Goal: Task Accomplishment & Management: Complete application form

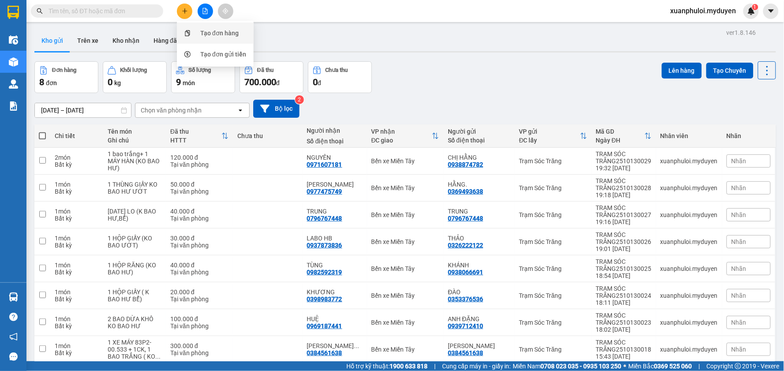
click at [225, 32] on div "Tạo đơn hàng" at bounding box center [219, 33] width 38 height 10
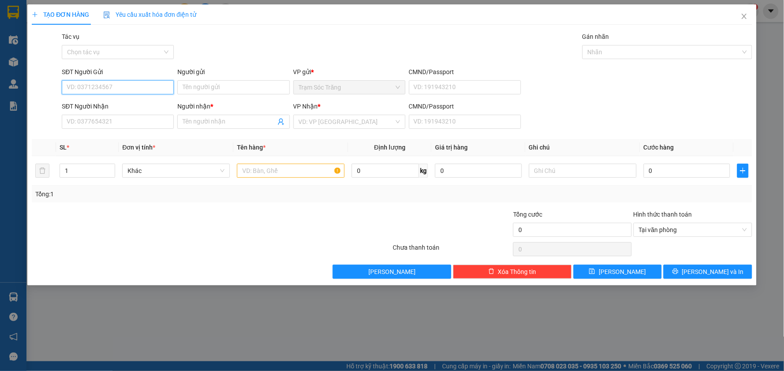
click at [124, 88] on input "SĐT Người Gửi" at bounding box center [118, 87] width 112 height 14
click at [72, 86] on input "0393575671" at bounding box center [118, 87] width 112 height 14
click at [89, 85] on input "0393575671" at bounding box center [118, 87] width 112 height 14
click at [103, 81] on input "03935753671" at bounding box center [118, 87] width 112 height 14
type input "0393573671"
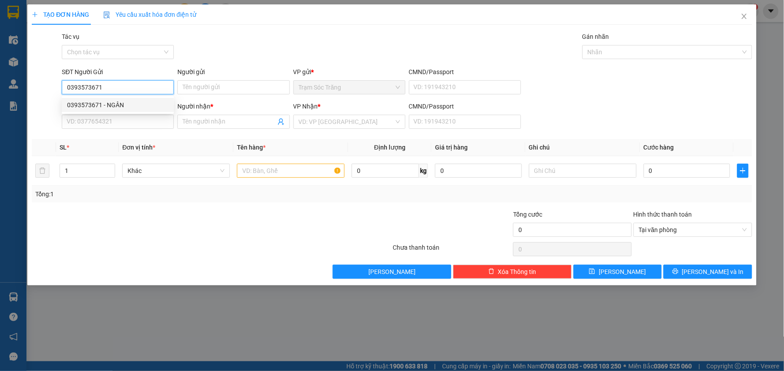
click at [115, 103] on div "0393573671 - NGÂN" at bounding box center [117, 105] width 101 height 10
type input "NGÂN"
type input "0933399609"
type input "BUỐI"
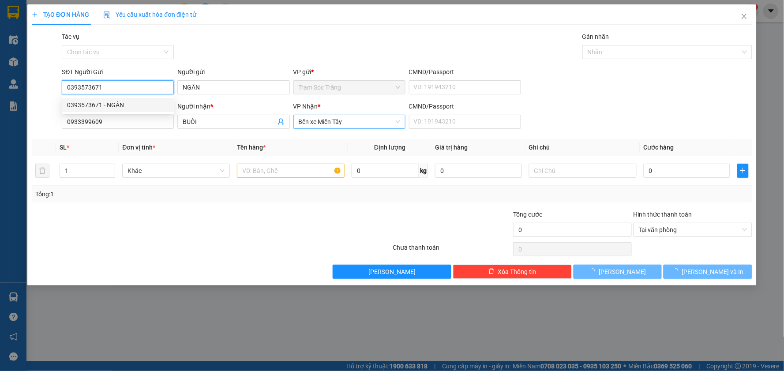
type input "50.000"
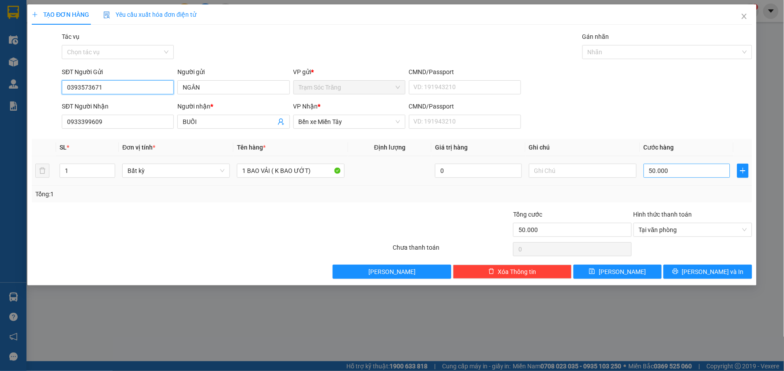
type input "0393573671"
click at [682, 177] on input "50.000" at bounding box center [687, 171] width 87 height 14
type input "8"
type input "80"
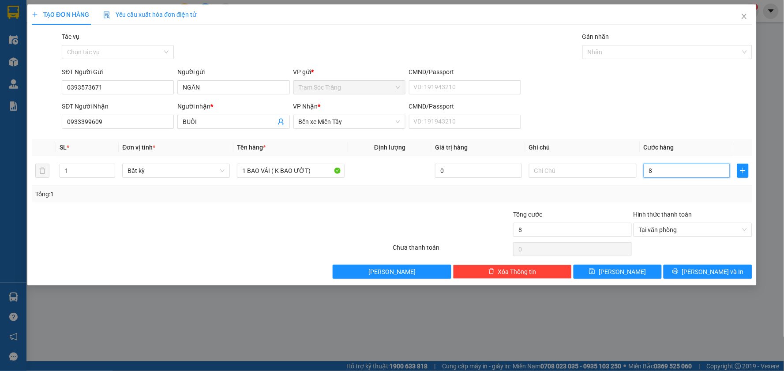
type input "80"
type input "800"
type input "8.000"
type input "80.000"
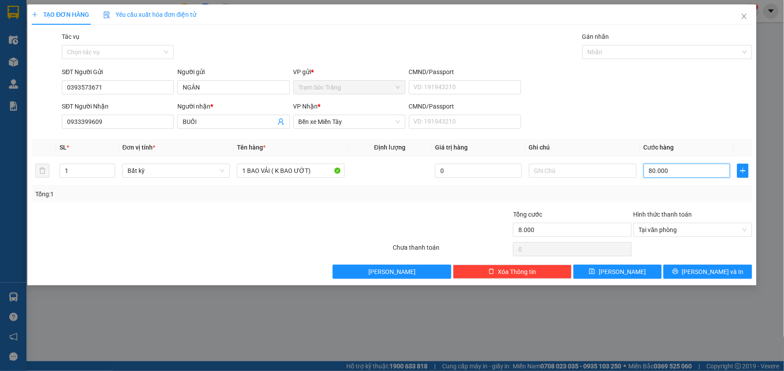
type input "80.000"
click at [729, 277] on button "[PERSON_NAME] và In" at bounding box center [708, 272] width 89 height 14
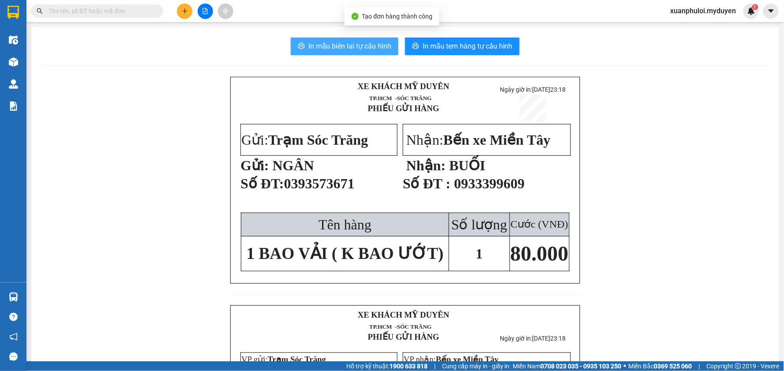
click at [331, 46] on span "In mẫu biên lai tự cấu hình" at bounding box center [349, 46] width 83 height 11
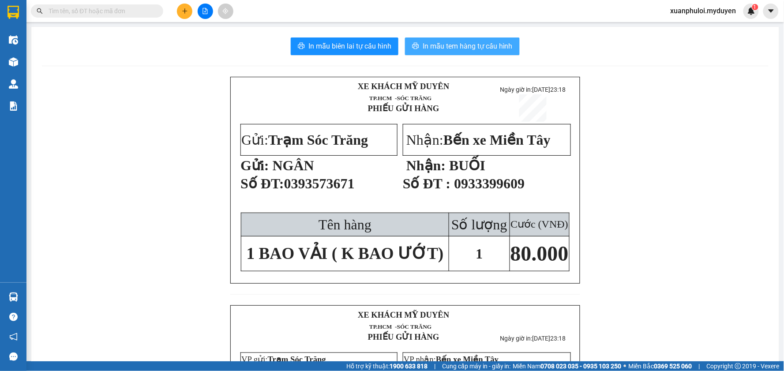
click at [475, 42] on span "In mẫu tem hàng tự cấu hình" at bounding box center [468, 46] width 90 height 11
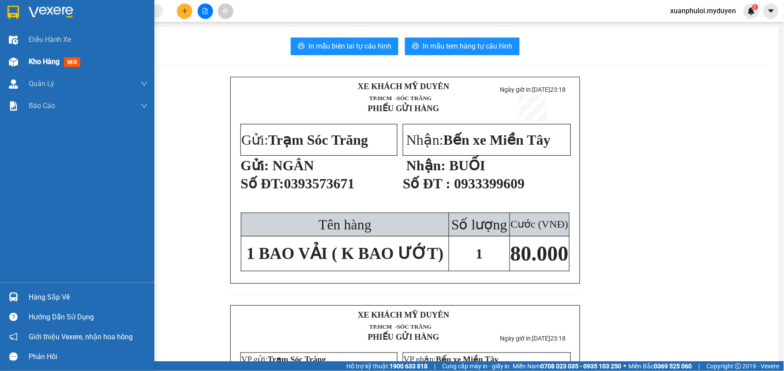
click at [41, 56] on div "Kho hàng mới" at bounding box center [56, 61] width 55 height 11
